Goal: Find contact information: Find contact information

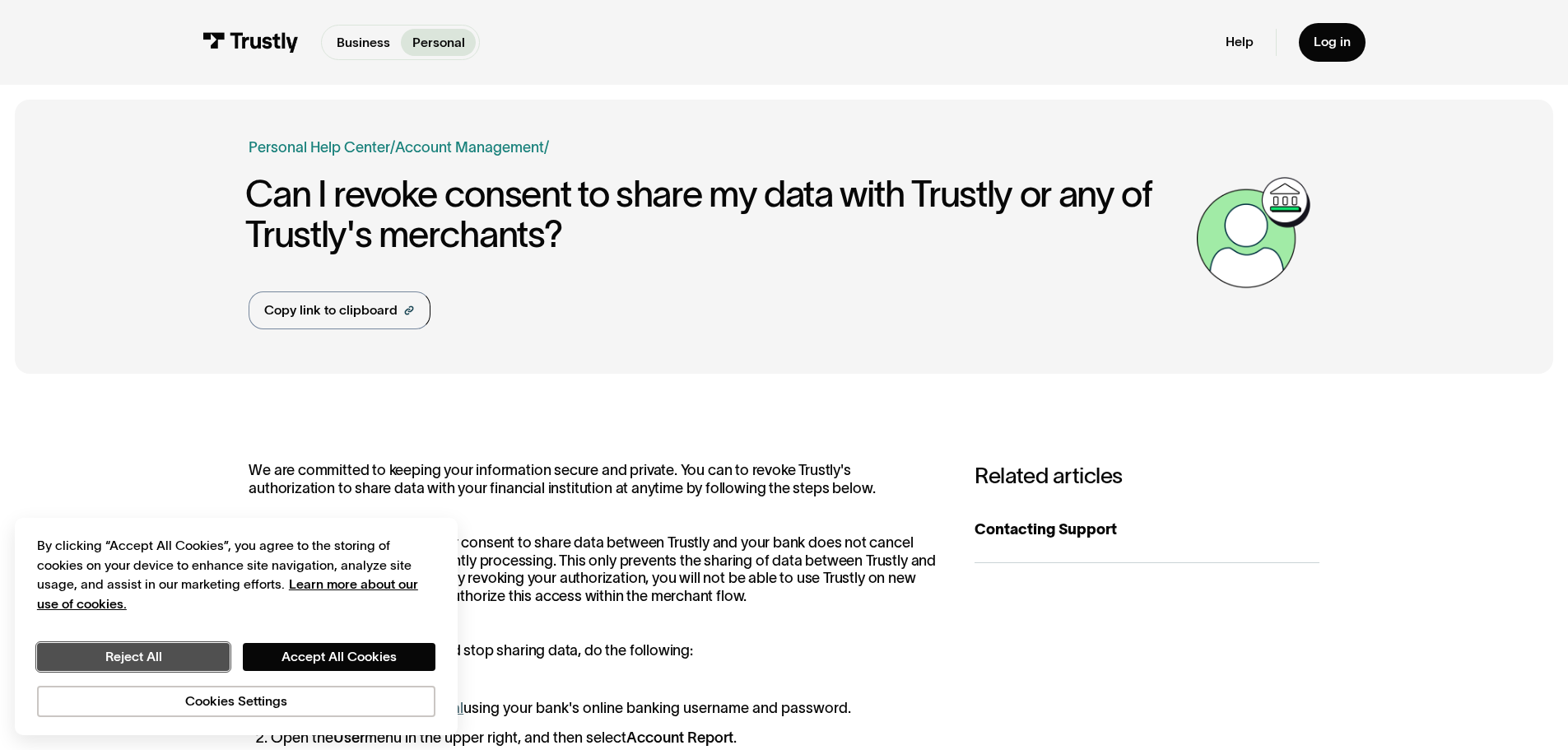
click at [194, 653] on button "Reject All" at bounding box center [134, 656] width 193 height 28
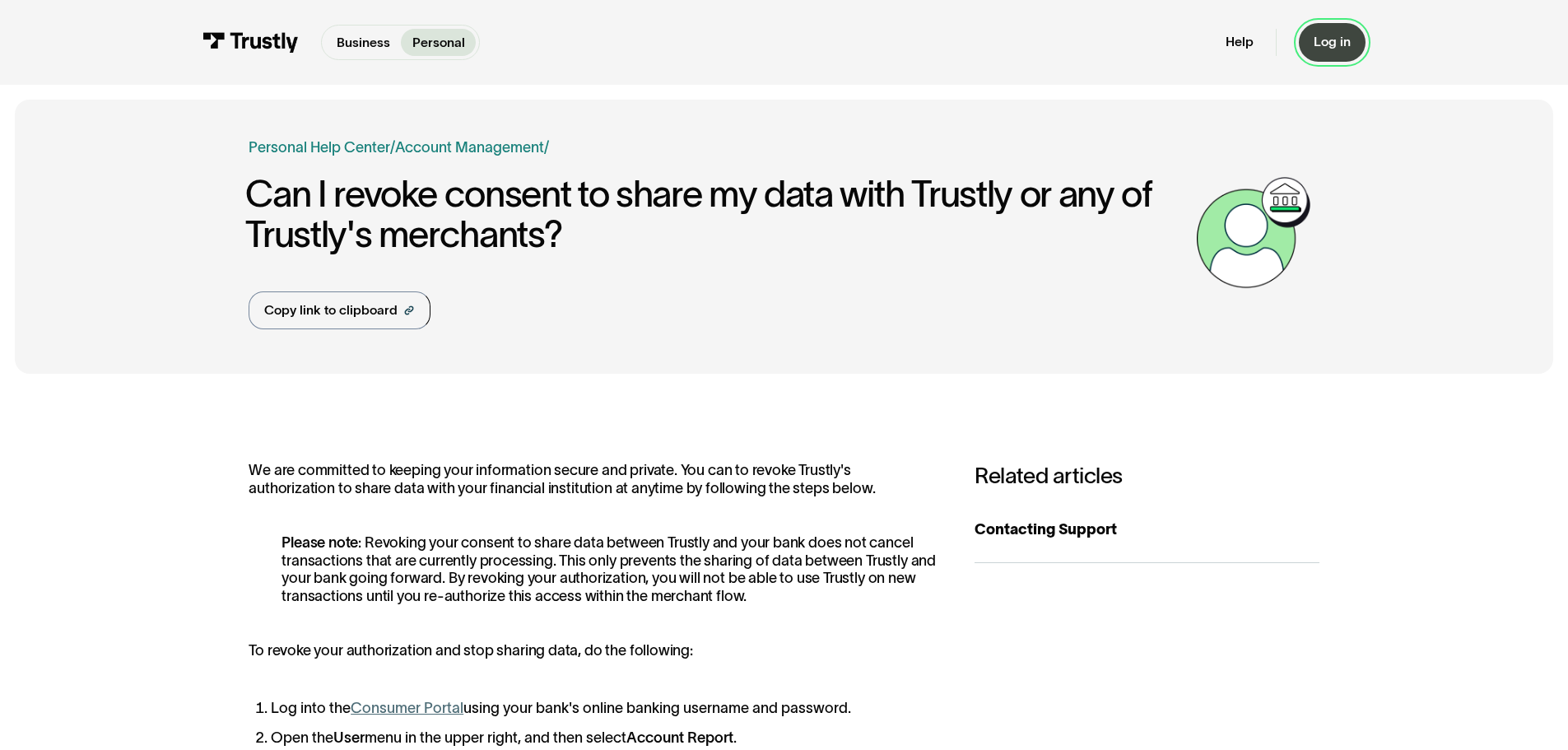
click at [1320, 43] on div "Log in" at bounding box center [1332, 41] width 37 height 17
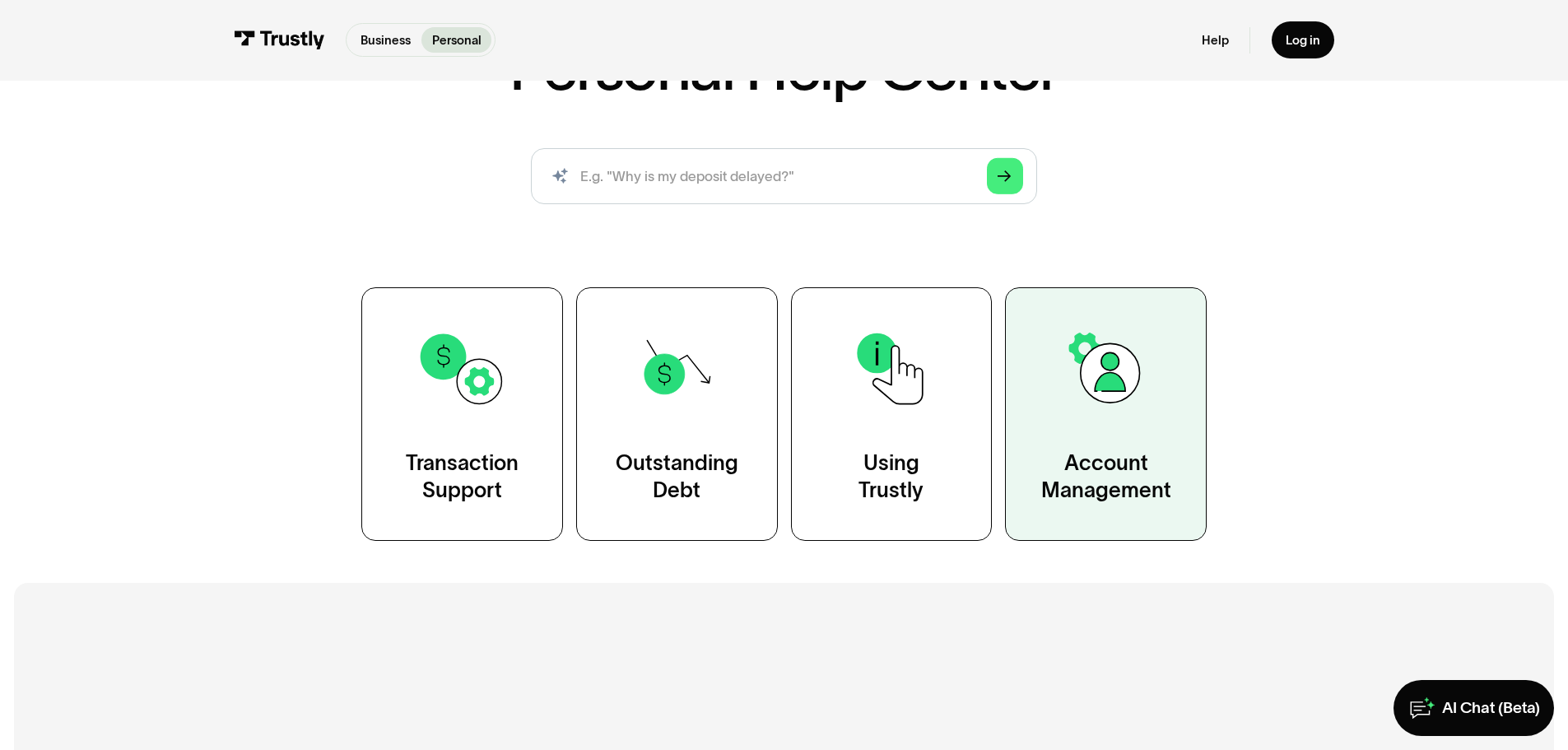
scroll to position [164, 0]
click at [1118, 464] on div "Account Management" at bounding box center [1106, 476] width 130 height 56
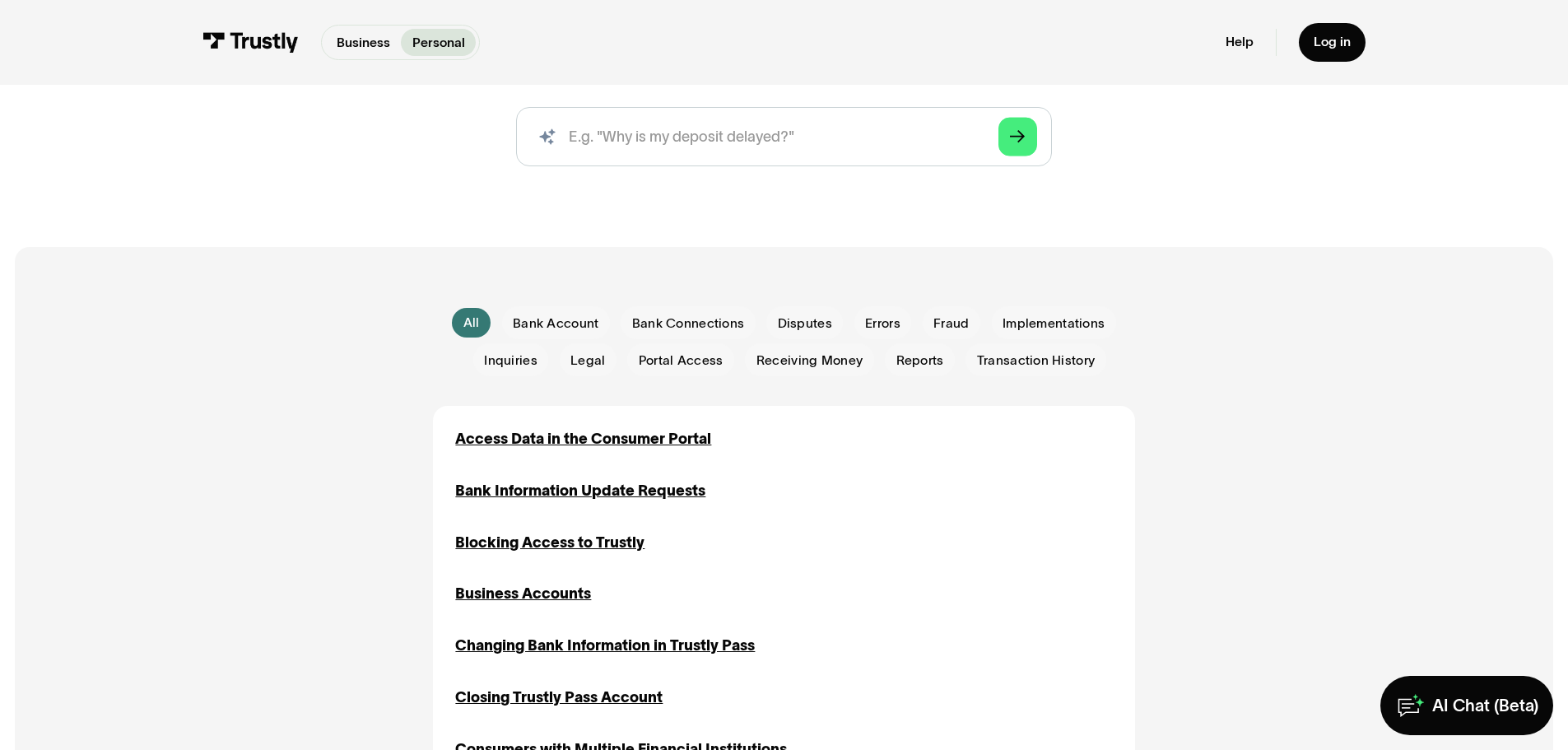
scroll to position [247, 0]
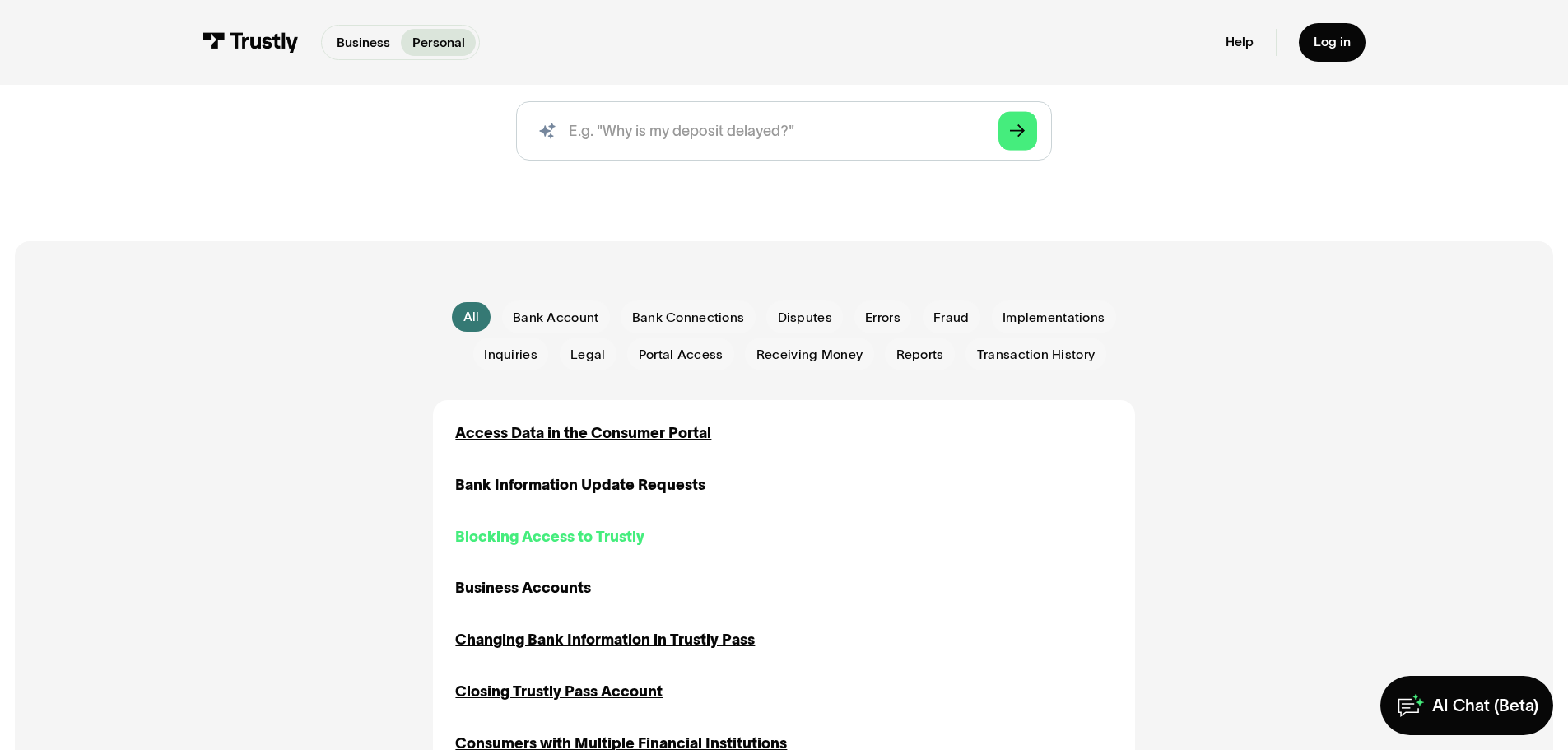
click at [553, 541] on div "Blocking Access to Trustly" at bounding box center [550, 537] width 189 height 23
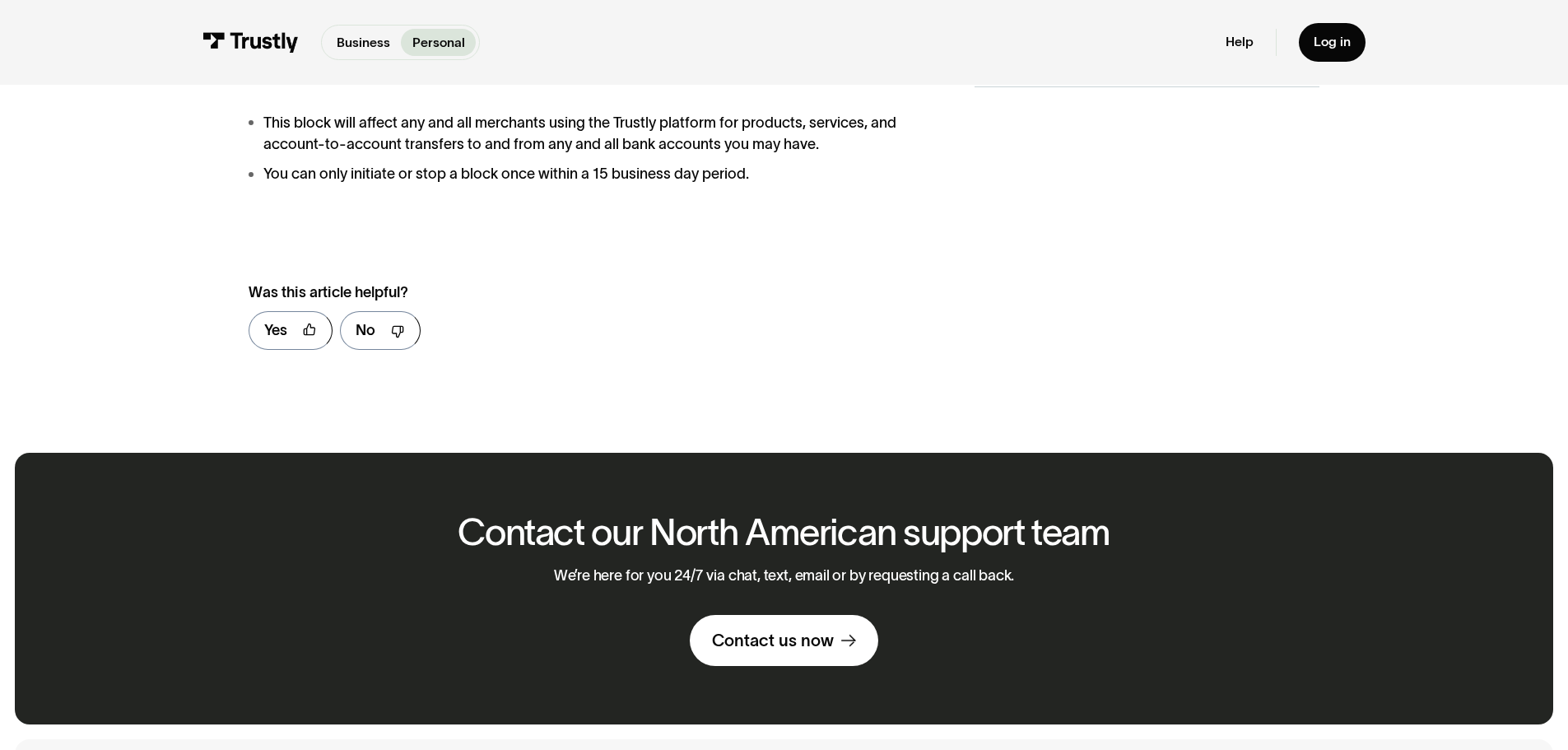
scroll to position [577, 0]
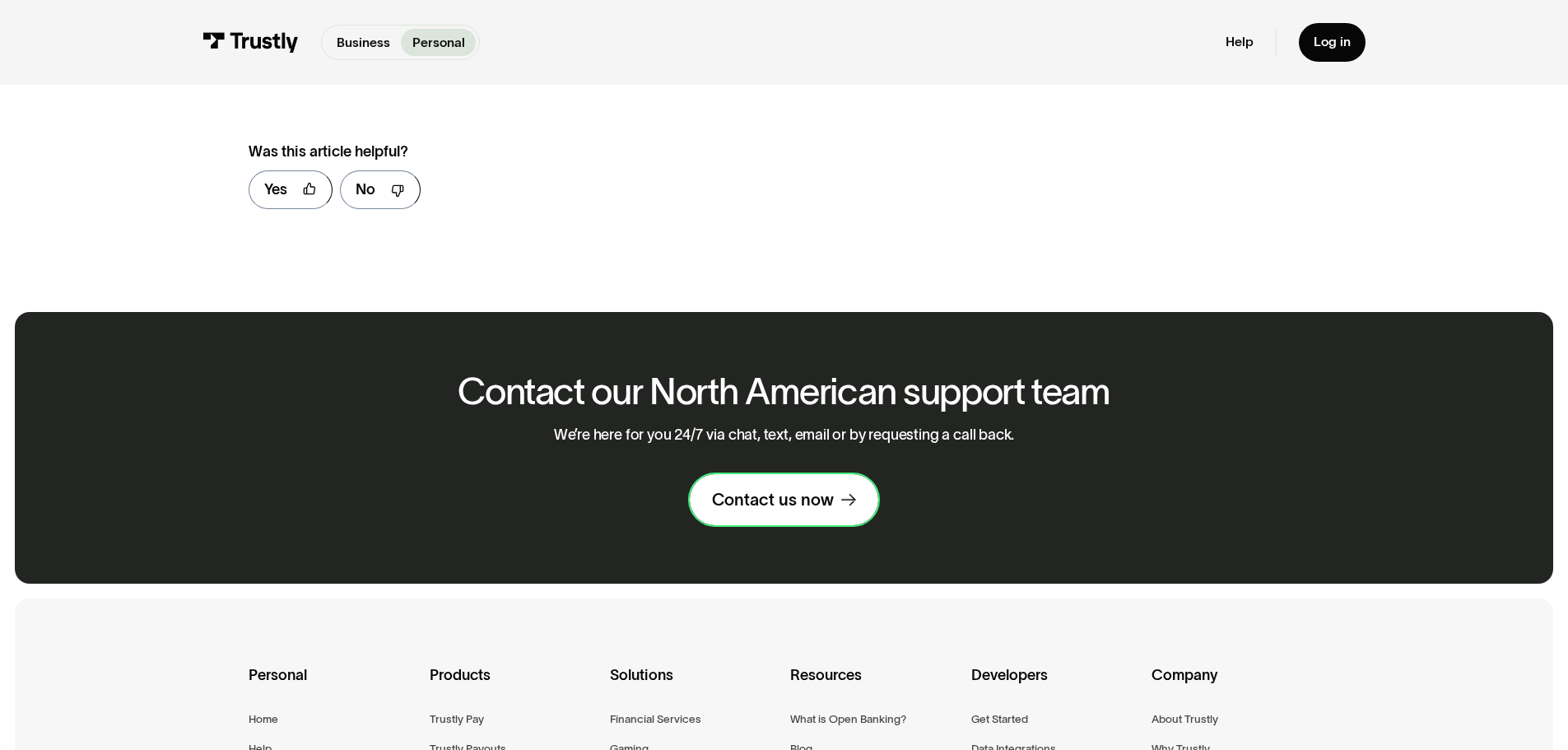
click at [772, 502] on div "Contact us now" at bounding box center [773, 500] width 122 height 22
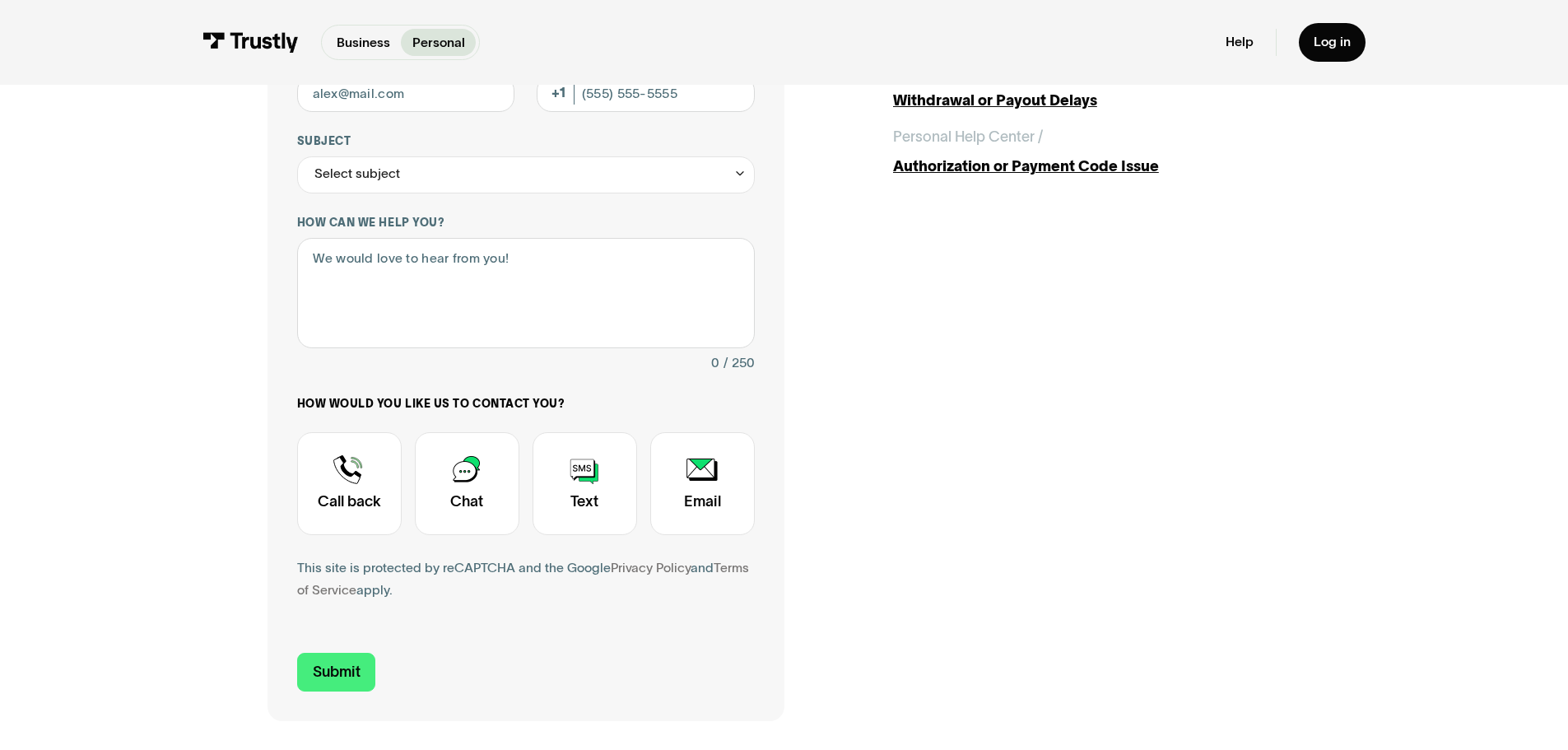
scroll to position [330, 0]
